Goal: Check status: Check status

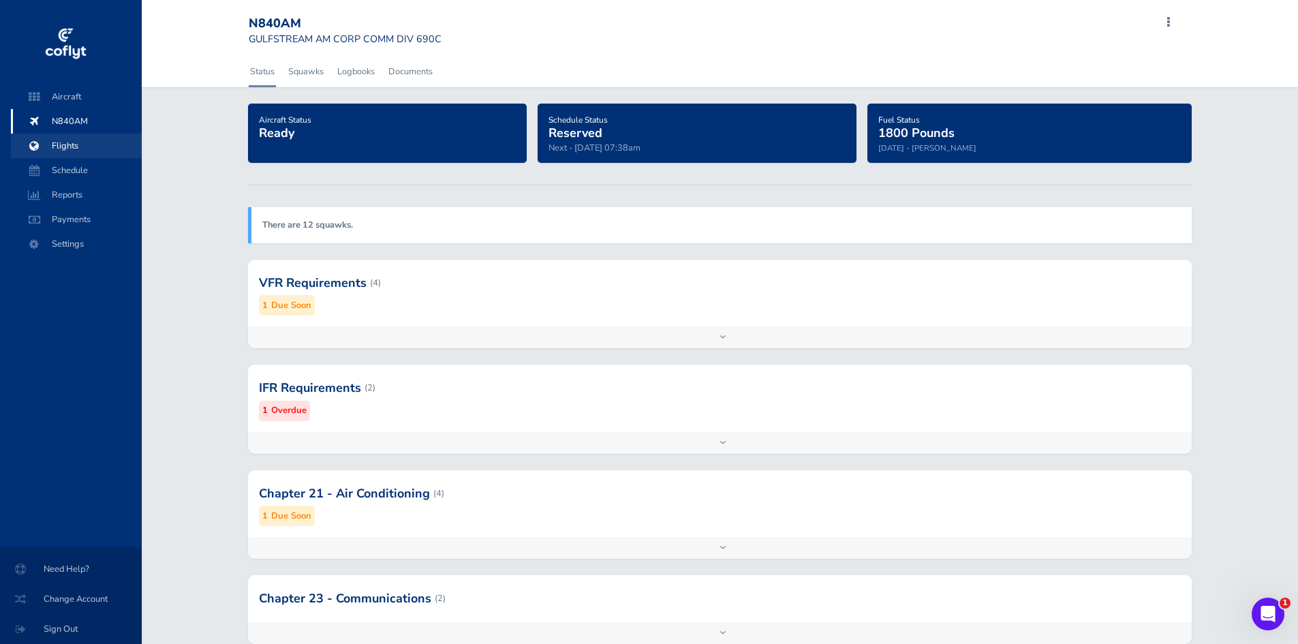
click at [61, 146] on span "Flights" at bounding box center [77, 146] width 104 height 25
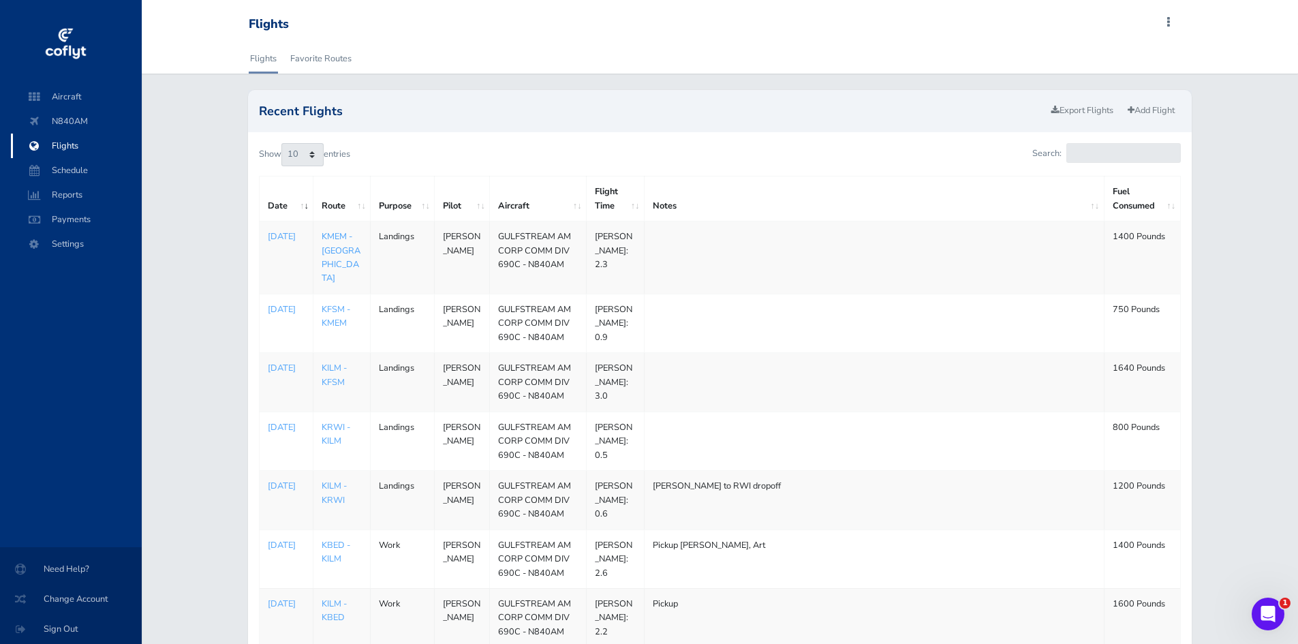
click at [335, 233] on link "KMEM - [GEOGRAPHIC_DATA]" at bounding box center [341, 257] width 39 height 54
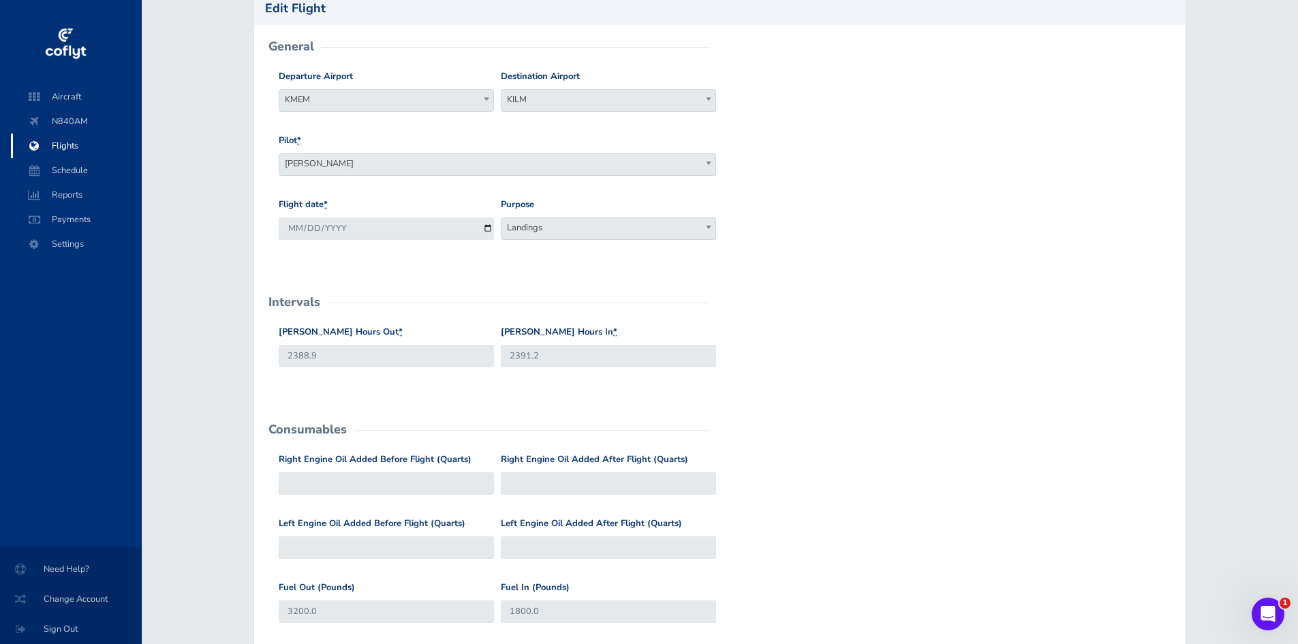
scroll to position [136, 0]
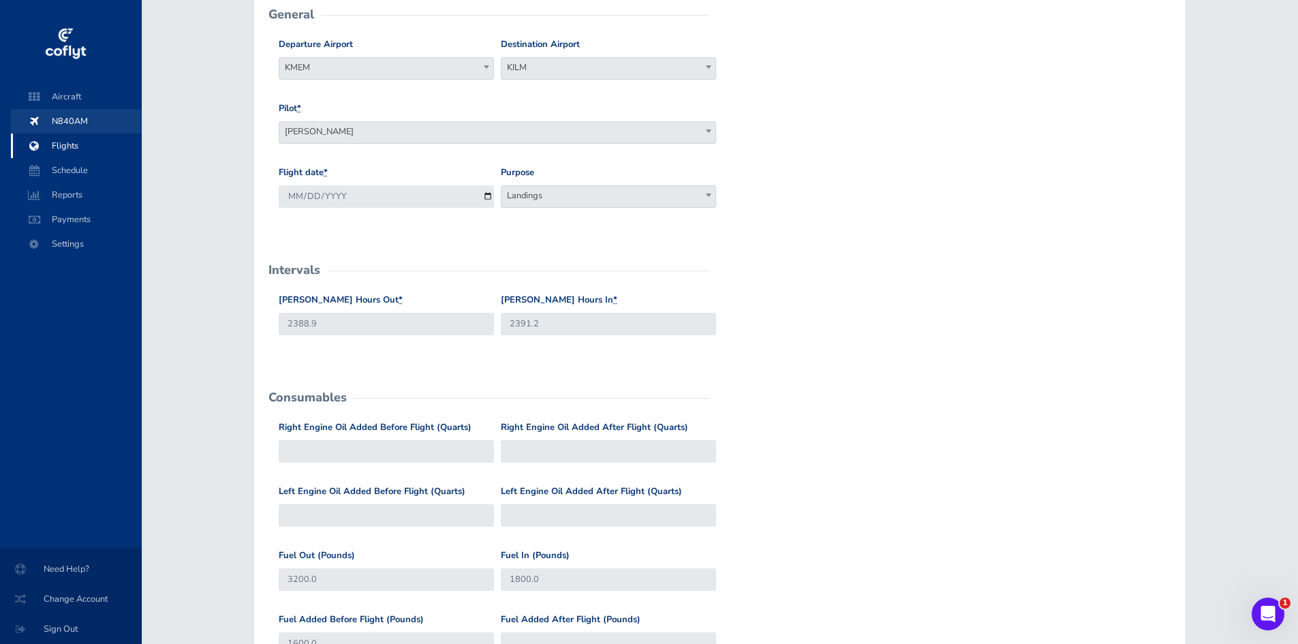
click at [63, 117] on span "N840AM" at bounding box center [77, 121] width 104 height 25
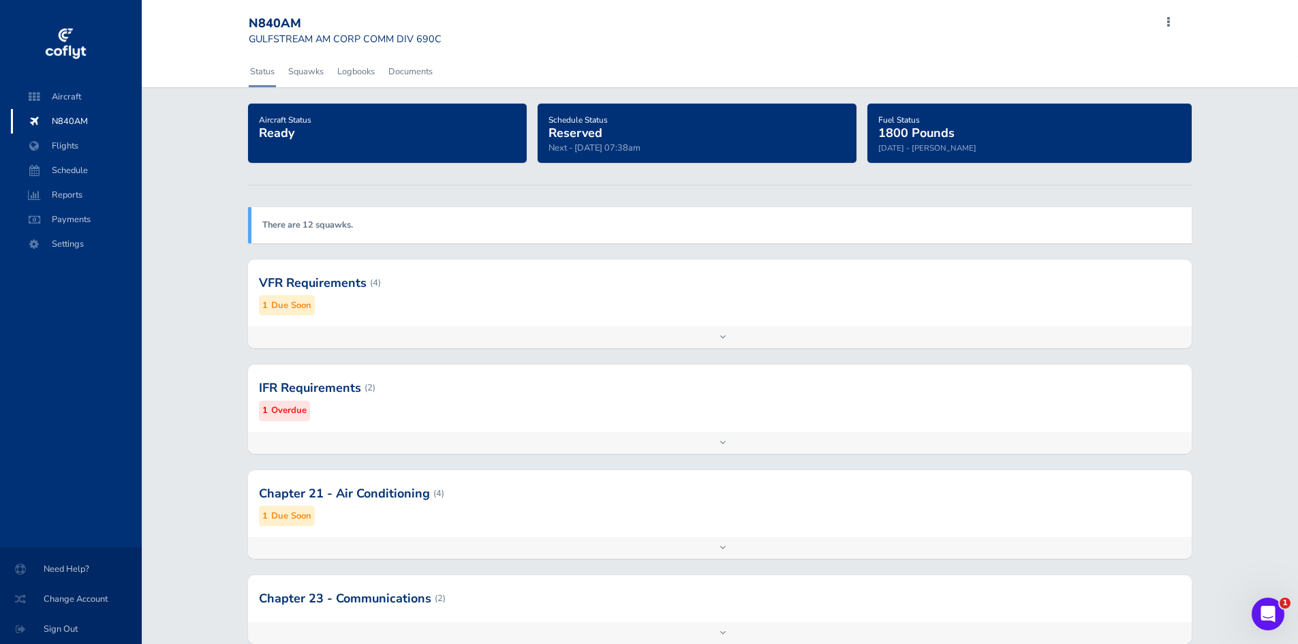
click at [1171, 18] on span at bounding box center [1168, 22] width 16 height 19
click at [1101, 117] on link "Export Inspections" at bounding box center [1102, 118] width 128 height 16
click at [300, 69] on link "Squawks" at bounding box center [306, 72] width 38 height 30
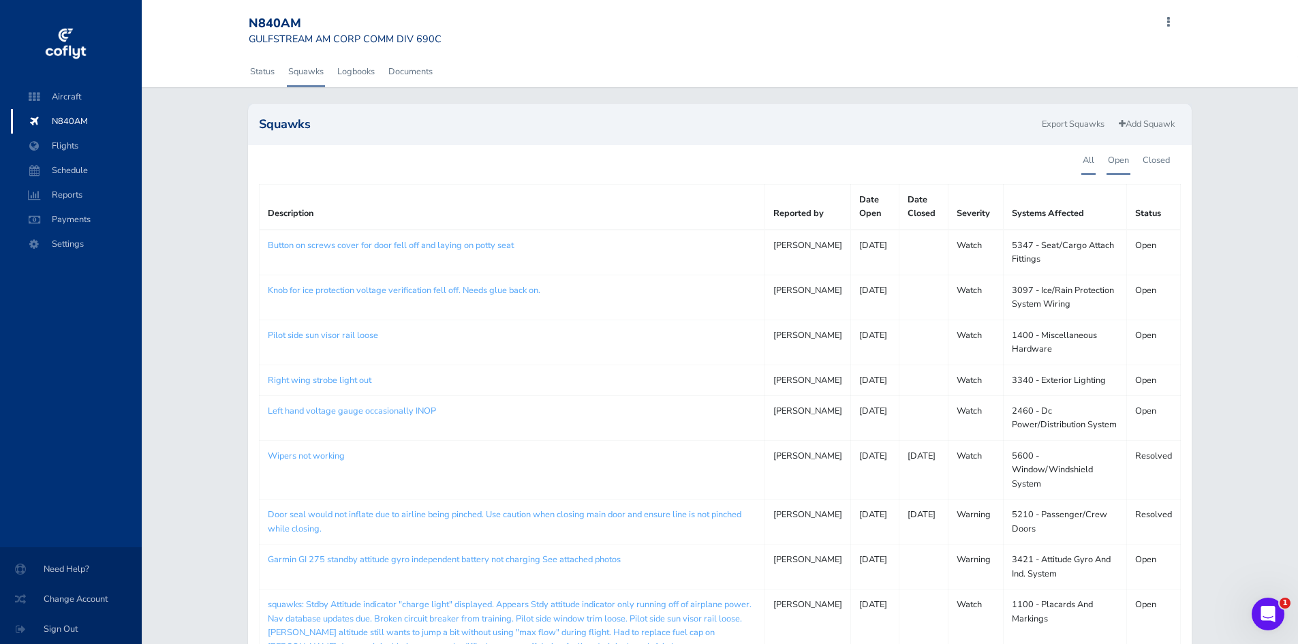
click at [1115, 156] on link "Open" at bounding box center [1118, 160] width 24 height 30
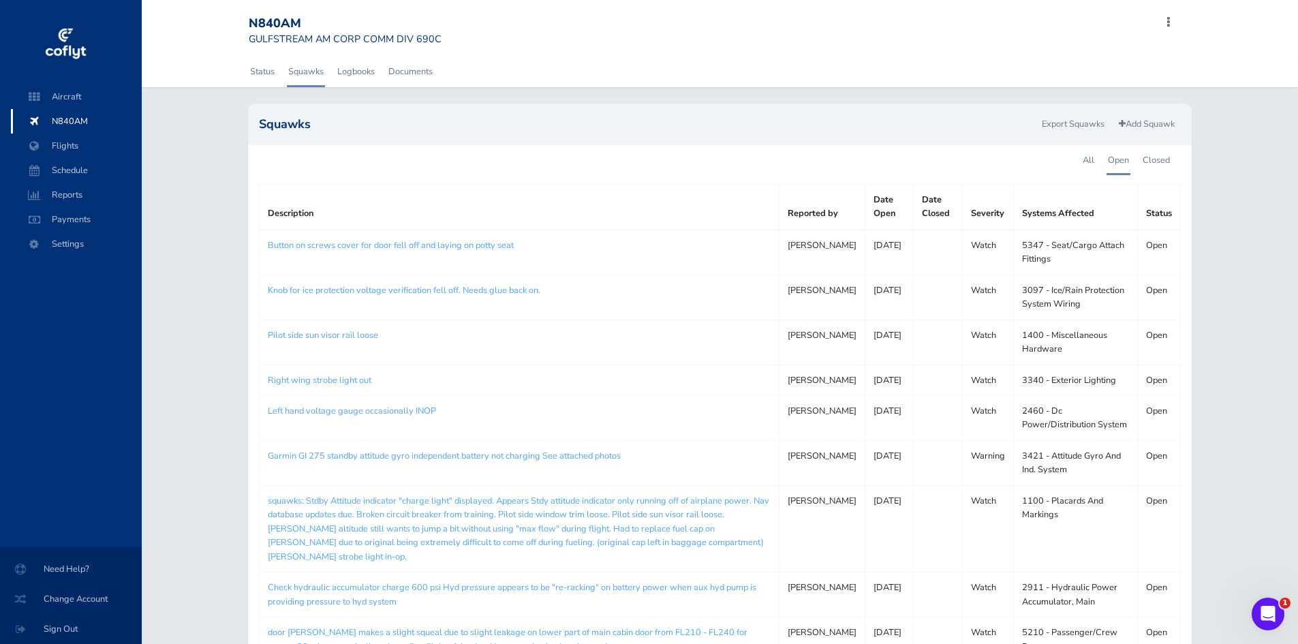
click at [213, 177] on div "Status Squawks Logbooks Documents Squawks Export Squawks Add Squawk All Open Cl…" at bounding box center [720, 439] width 1156 height 764
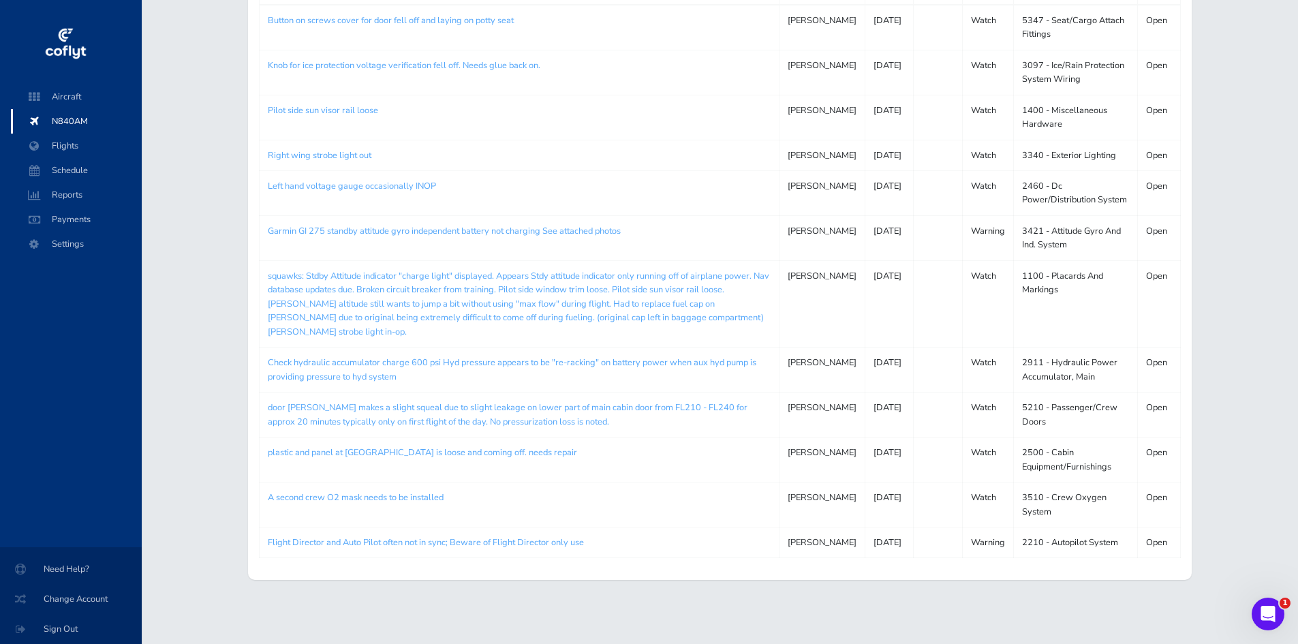
scroll to position [281, 0]
